Goal: Task Accomplishment & Management: Complete application form

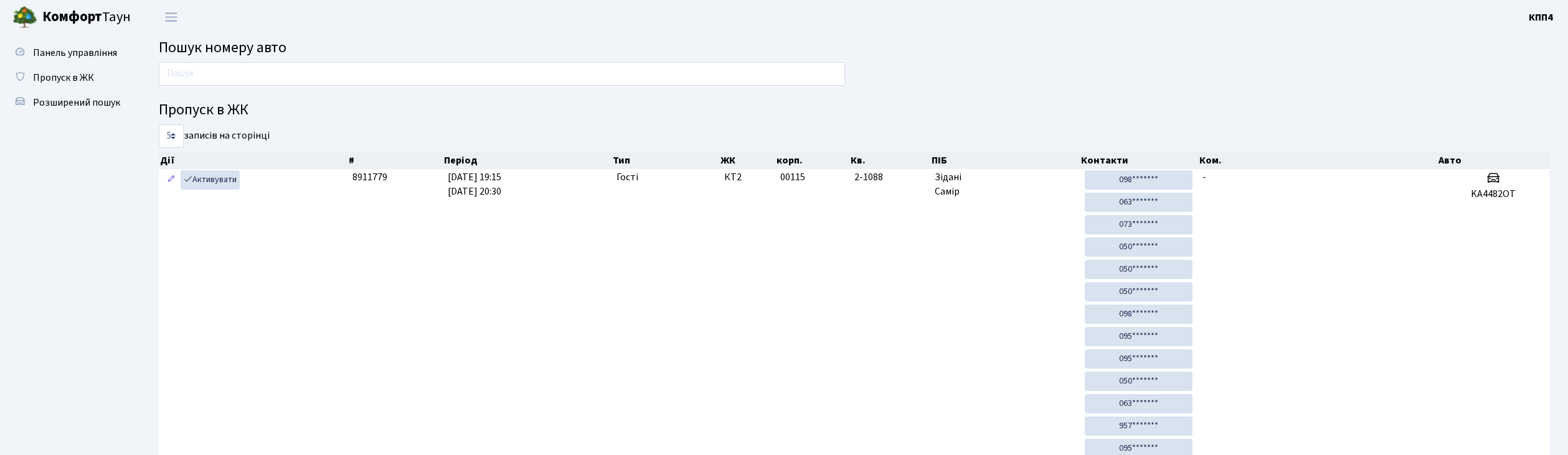
scroll to position [67, 0]
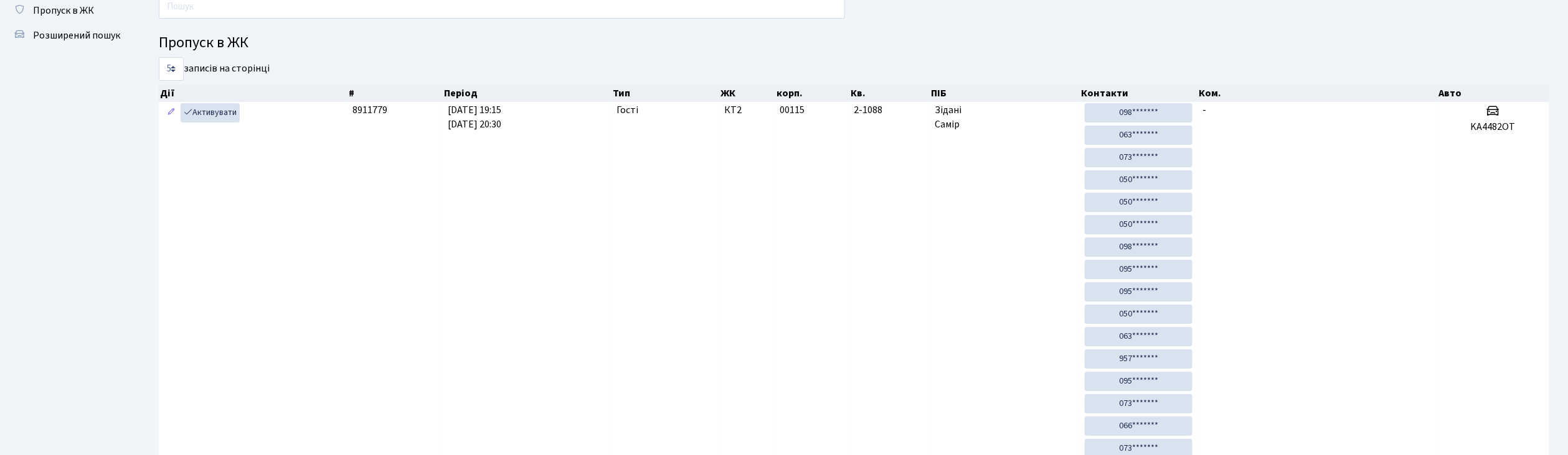
click at [536, 5] on input "text" at bounding box center [501, 6] width 686 height 23
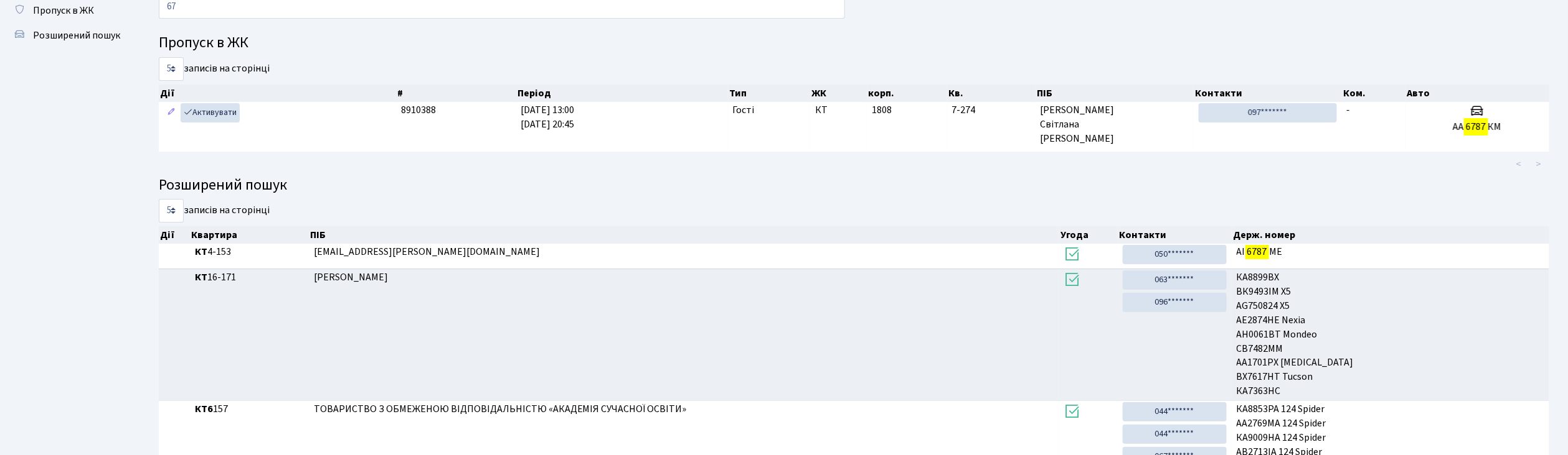
type input "6"
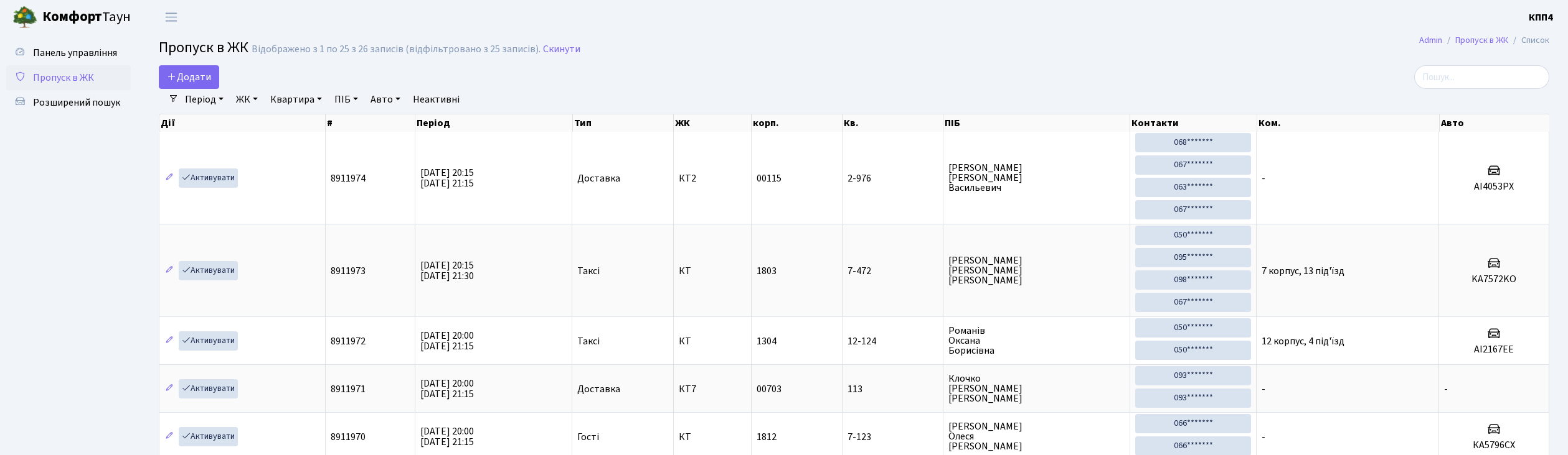
select select "25"
click at [204, 73] on span "Додати" at bounding box center [188, 76] width 44 height 13
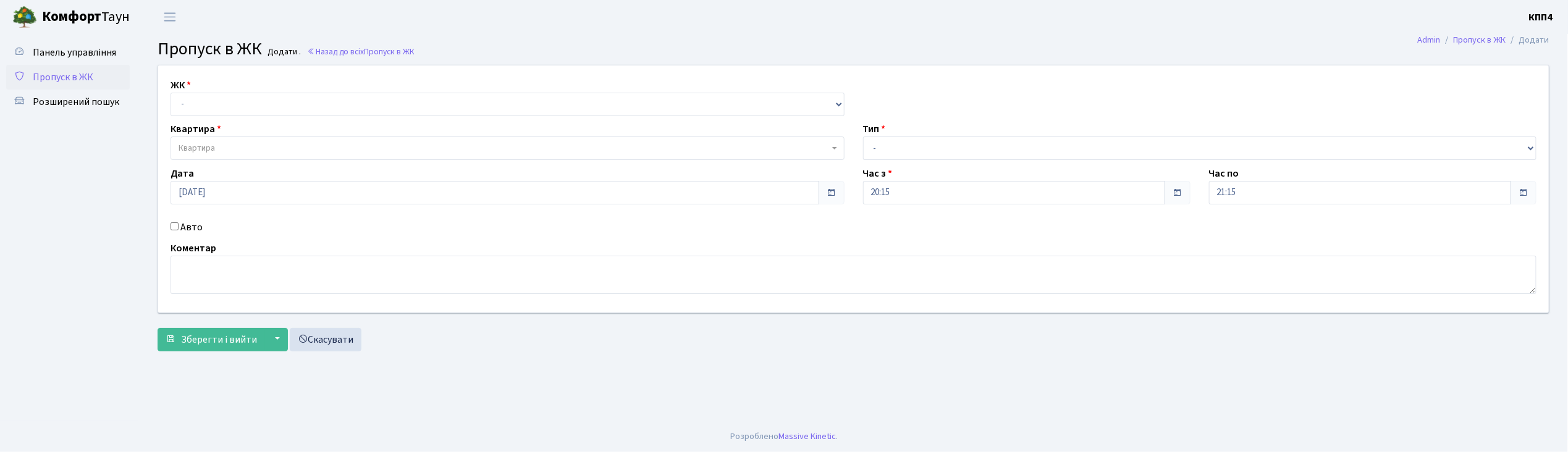
click at [175, 226] on input "Авто" at bounding box center [174, 226] width 8 height 8
checkbox input "true"
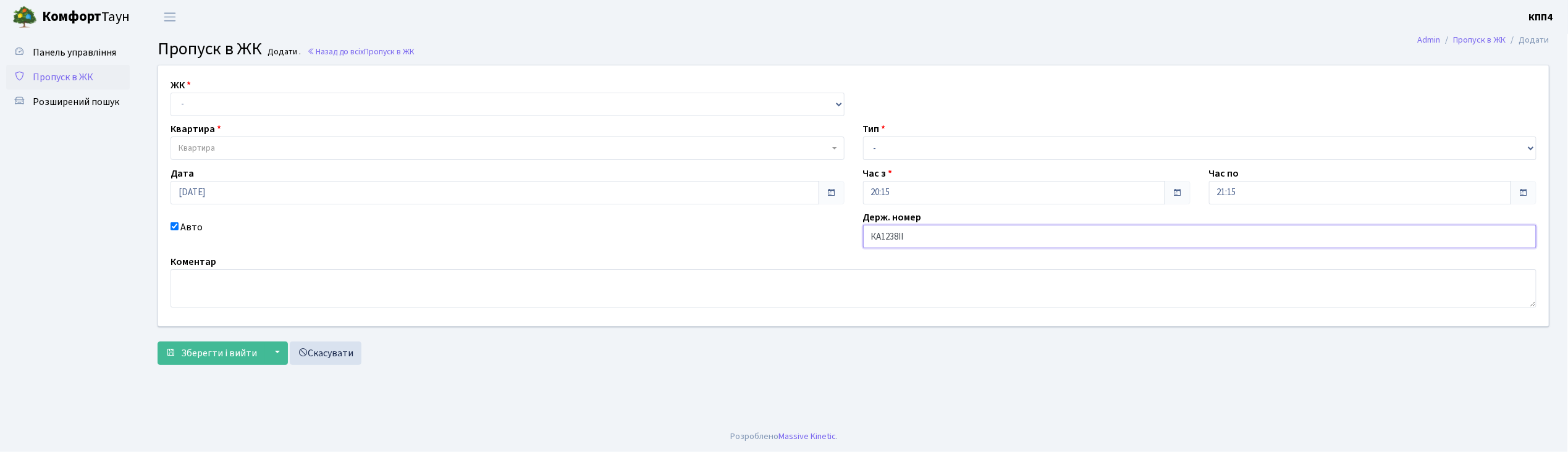
type input "КА1238ІІ"
click at [897, 148] on select "- Доставка Таксі Гості Сервіс" at bounding box center [1199, 148] width 674 height 23
select select "2"
click at [863, 137] on select "- Доставка Таксі Гості Сервіс" at bounding box center [1199, 148] width 674 height 23
click at [263, 101] on select "- КТ, вул. Регенераторна, 4 КТ2, просп. Соборності, 17 КТ3, вул. Березнева, 16 …" at bounding box center [507, 105] width 674 height 23
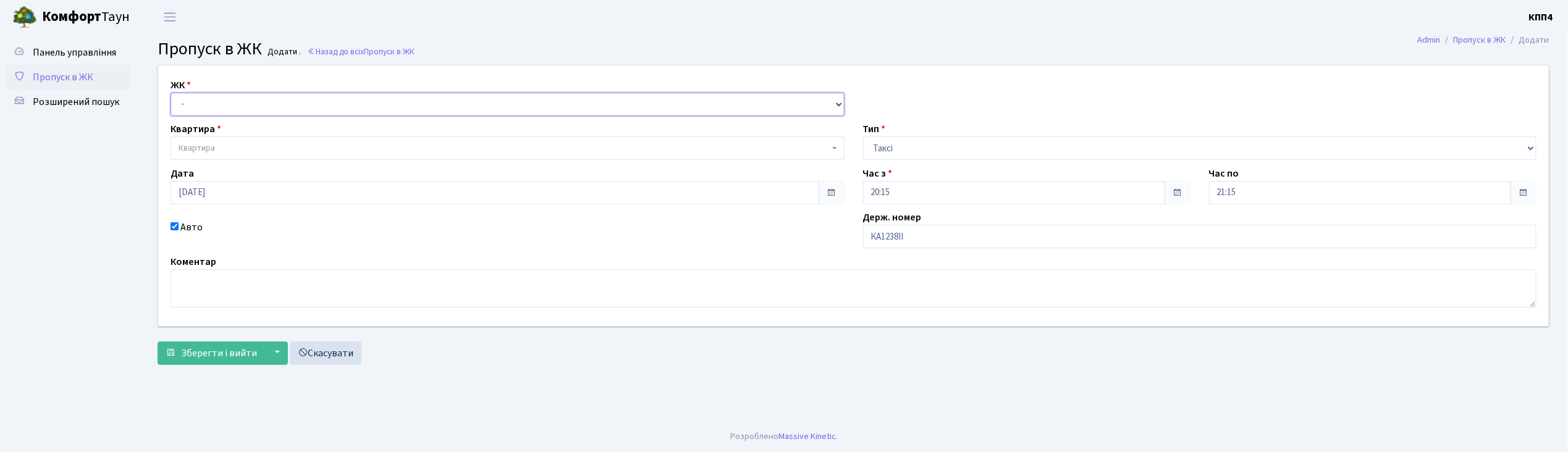
select select "271"
click at [171, 93] on select "- КТ, вул. Регенераторна, 4 КТ2, просп. Соборності, 17 КТ3, вул. Березнева, 16 …" at bounding box center [507, 105] width 674 height 23
select select
click at [264, 141] on span "Квартира" at bounding box center [507, 148] width 674 height 23
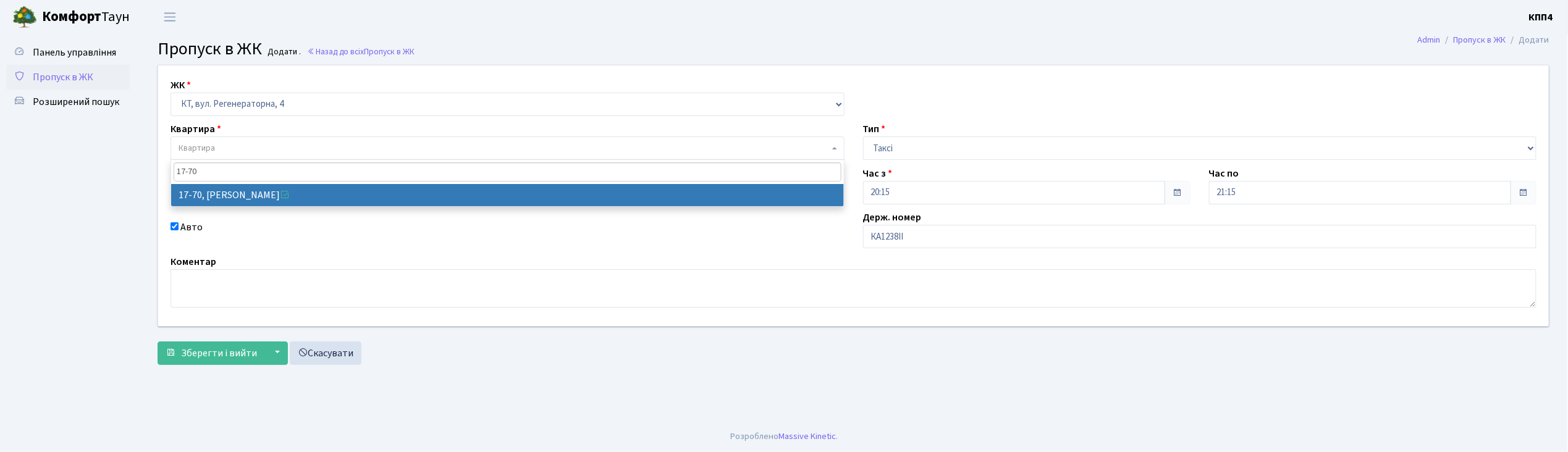
type input "17-70"
select select "9024"
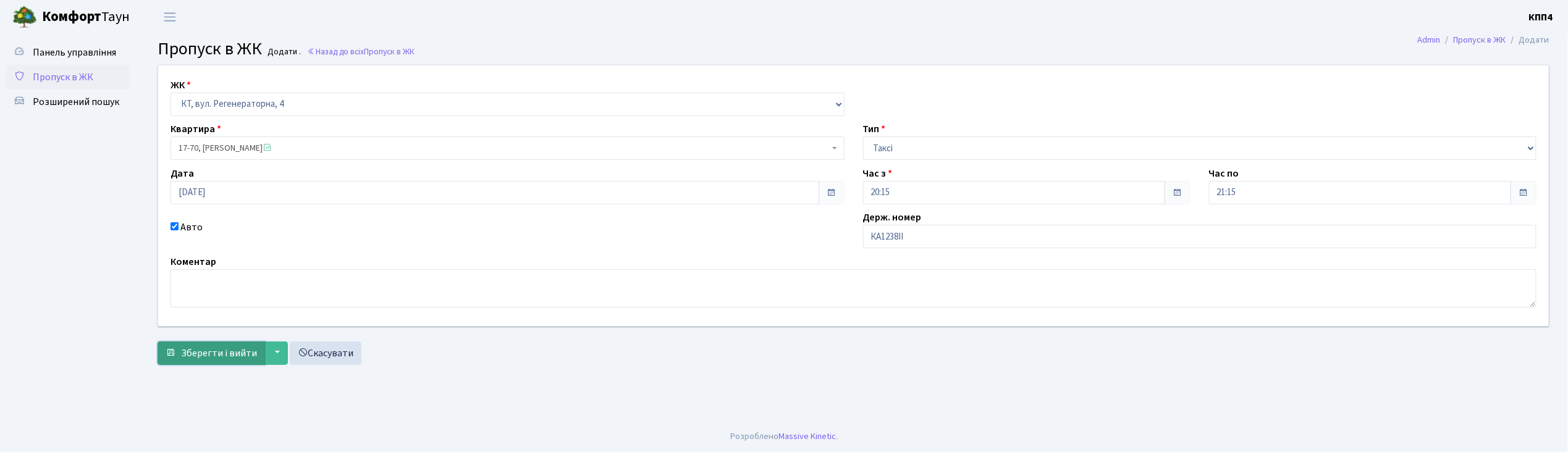
click at [200, 359] on span "Зберегти і вийти" at bounding box center [219, 353] width 76 height 13
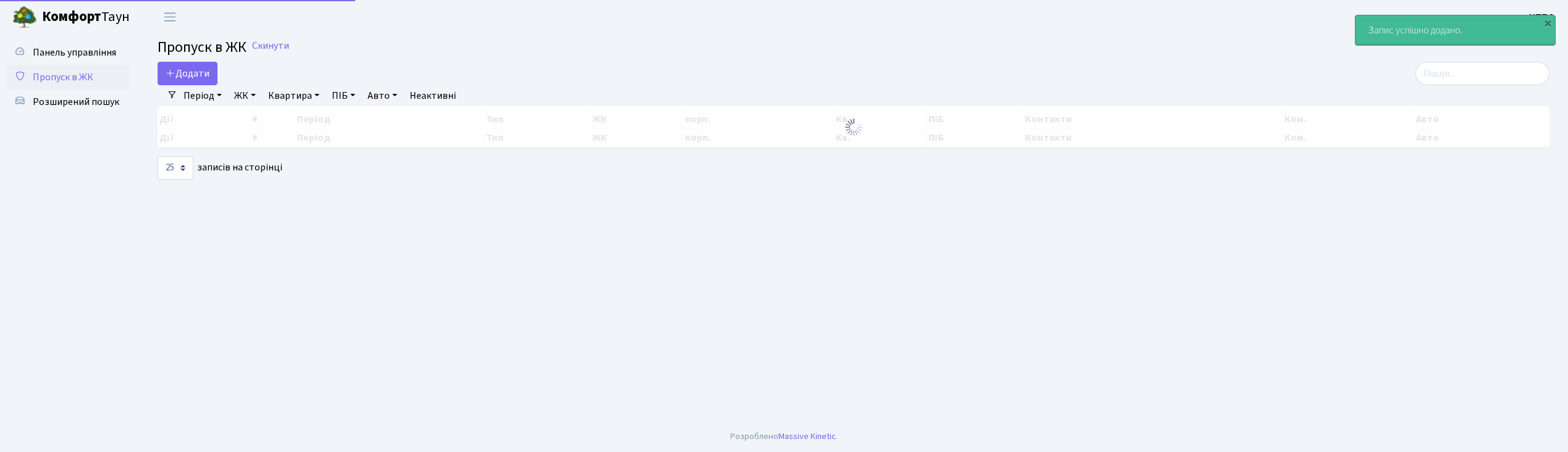
select select "25"
